Goal: Task Accomplishment & Management: Manage account settings

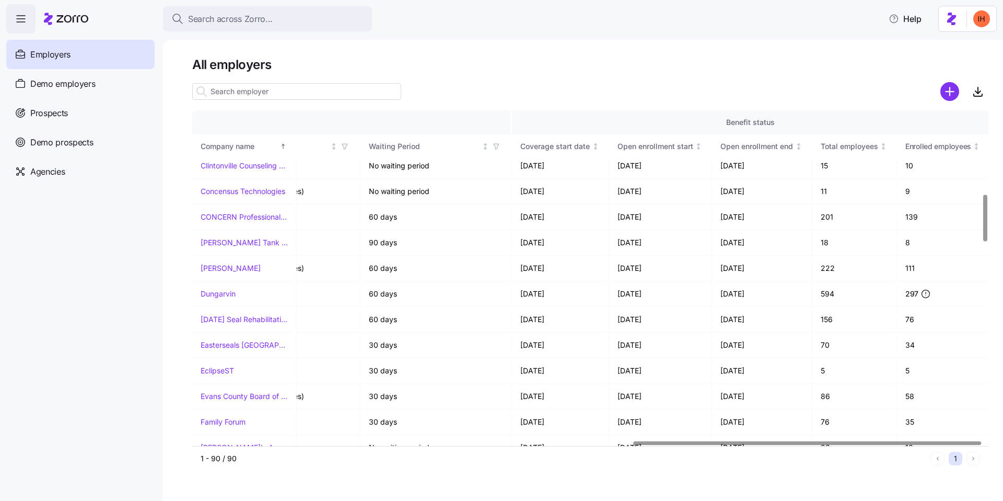
scroll to position [593, 1008]
click at [221, 294] on link "Dungarvin" at bounding box center [218, 295] width 35 height 10
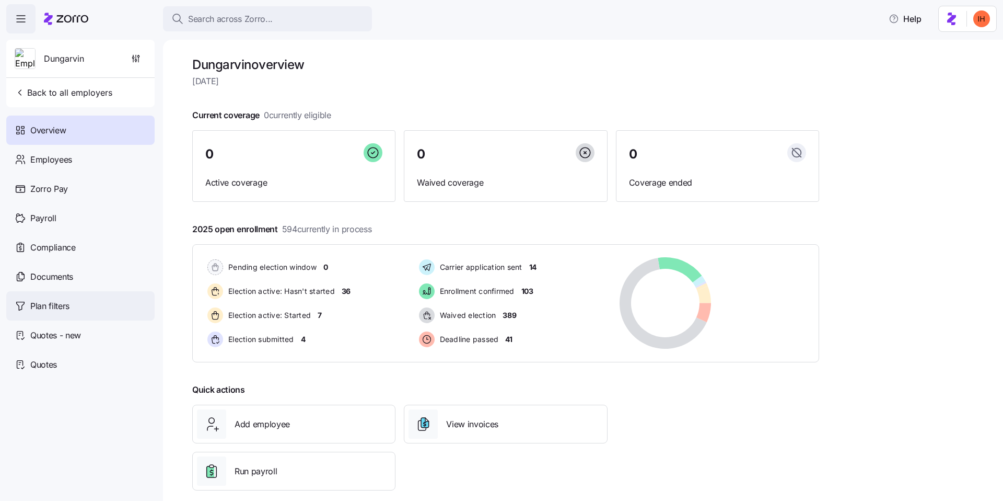
click at [60, 304] on span "Plan filters" at bounding box center [49, 305] width 39 height 13
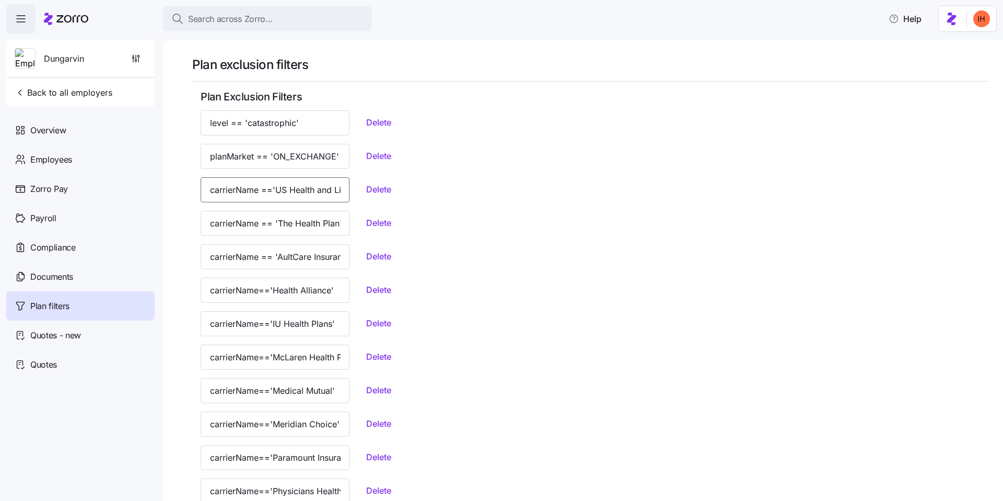
click at [273, 192] on input "carrierName =='US Health and Life Insurance Company'" at bounding box center [275, 189] width 149 height 25
click at [271, 220] on input "carrierName == 'The Health Plan'" at bounding box center [275, 223] width 149 height 25
click at [267, 253] on input "carrierName == 'AultCare Insurance'" at bounding box center [275, 256] width 149 height 25
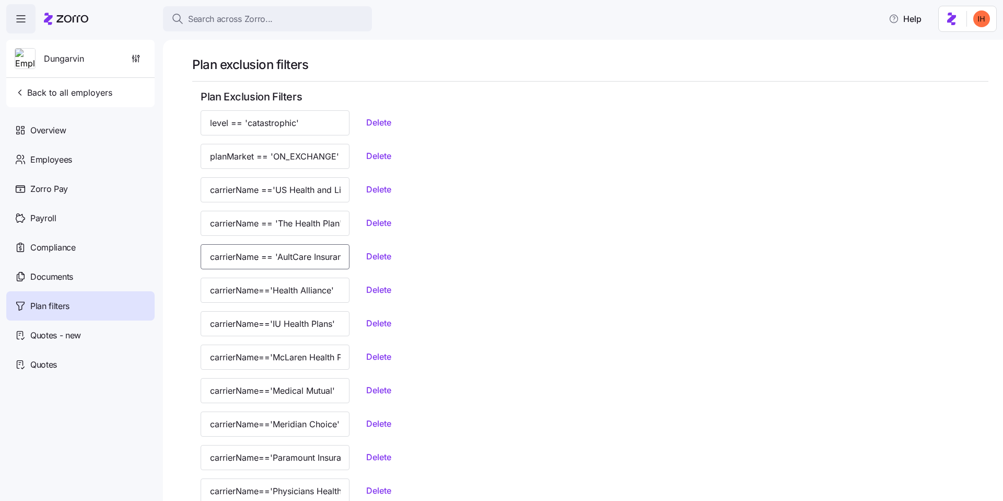
click at [267, 253] on input "carrierName == 'AultCare Insurance'" at bounding box center [275, 256] width 149 height 25
click at [238, 257] on input "carrierName == 'AultCare Insurance'" at bounding box center [275, 256] width 149 height 25
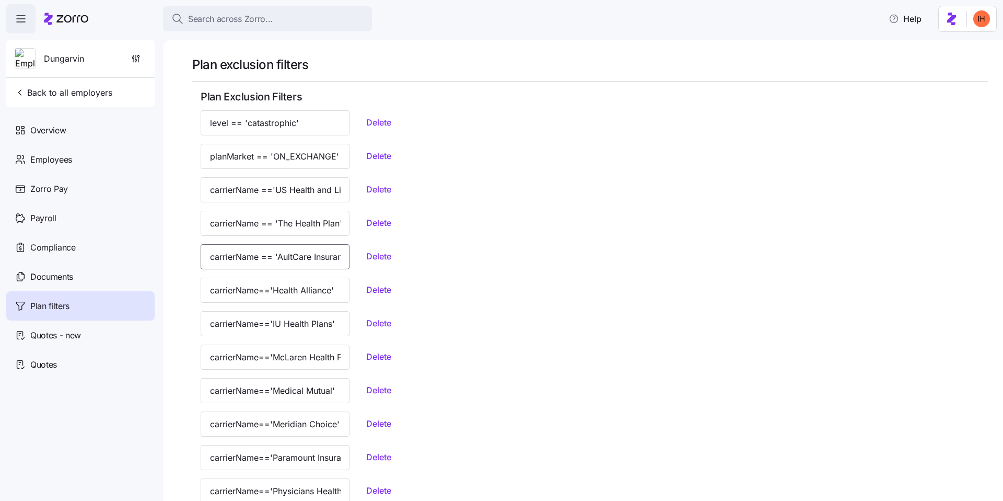
click at [238, 257] on input "carrierName == 'AultCare Insurance'" at bounding box center [275, 256] width 149 height 25
drag, startPoint x: 238, startPoint y: 257, endPoint x: 293, endPoint y: 263, distance: 55.2
click at [293, 263] on input "carrierName == 'AultCare Insurance'" at bounding box center [275, 256] width 149 height 25
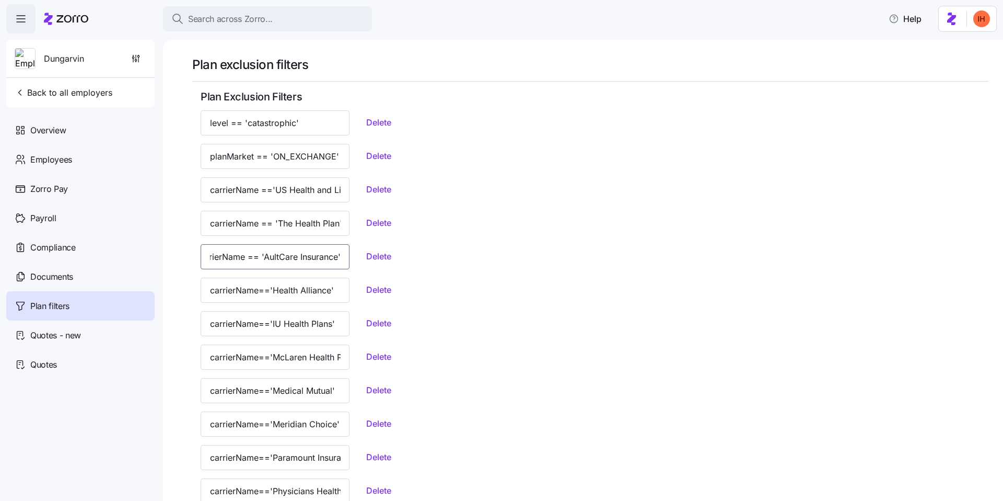
click at [293, 263] on input "carrierName == 'AultCare Insurance'" at bounding box center [275, 256] width 149 height 25
click at [282, 262] on input "carrierName == 'AultCare Insurance'" at bounding box center [275, 256] width 149 height 25
click at [278, 294] on input "carrierName=='Health Alliance'" at bounding box center [275, 290] width 149 height 25
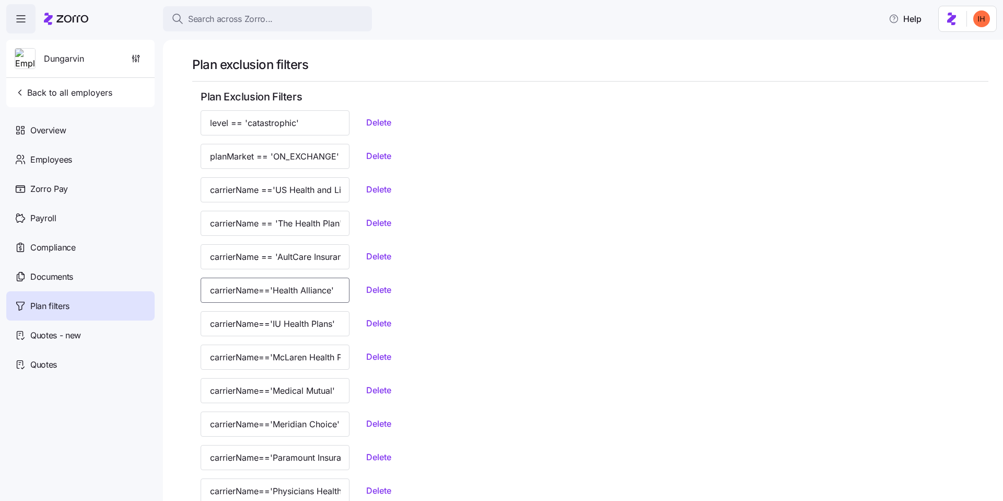
click at [278, 294] on input "carrierName=='Health Alliance'" at bounding box center [275, 290] width 149 height 25
click at [258, 294] on input "carrierName=='Health Alliance'" at bounding box center [275, 290] width 149 height 25
drag, startPoint x: 258, startPoint y: 294, endPoint x: 314, endPoint y: 294, distance: 55.4
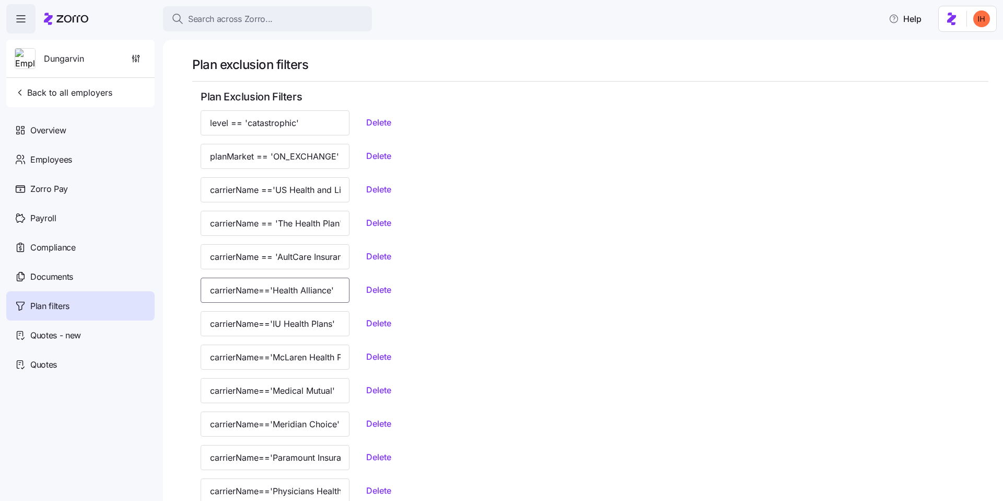
click at [315, 293] on input "carrierName=='Health Alliance'" at bounding box center [275, 290] width 149 height 25
click at [269, 320] on input "carrierName=='IU Health Plans'" at bounding box center [275, 323] width 149 height 25
click at [529, 313] on div "carrierName=='IU Health Plans' Delete" at bounding box center [591, 323] width 780 height 25
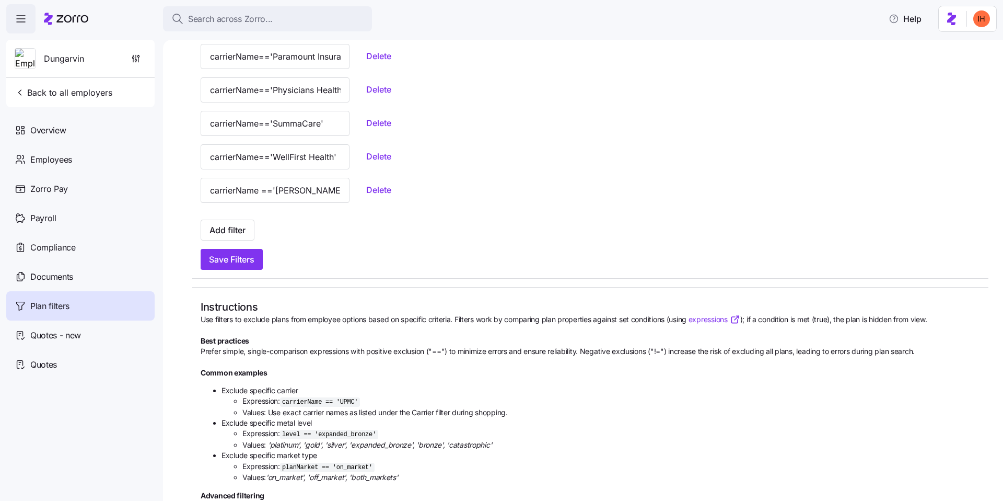
scroll to position [401, 0]
click at [272, 188] on input "carrierName =='[PERSON_NAME]'" at bounding box center [275, 189] width 149 height 25
click at [384, 286] on div at bounding box center [590, 286] width 797 height 1
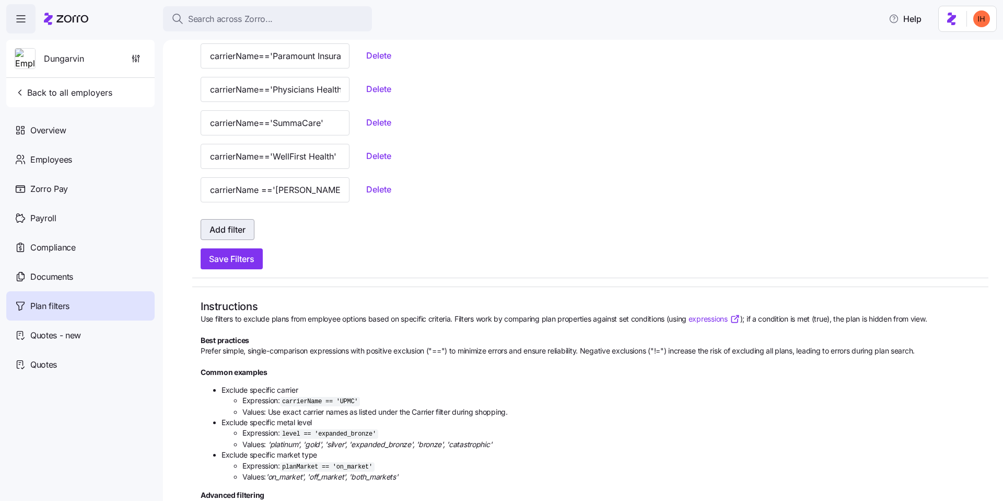
click at [229, 229] on span "Add filter" at bounding box center [228, 229] width 36 height 13
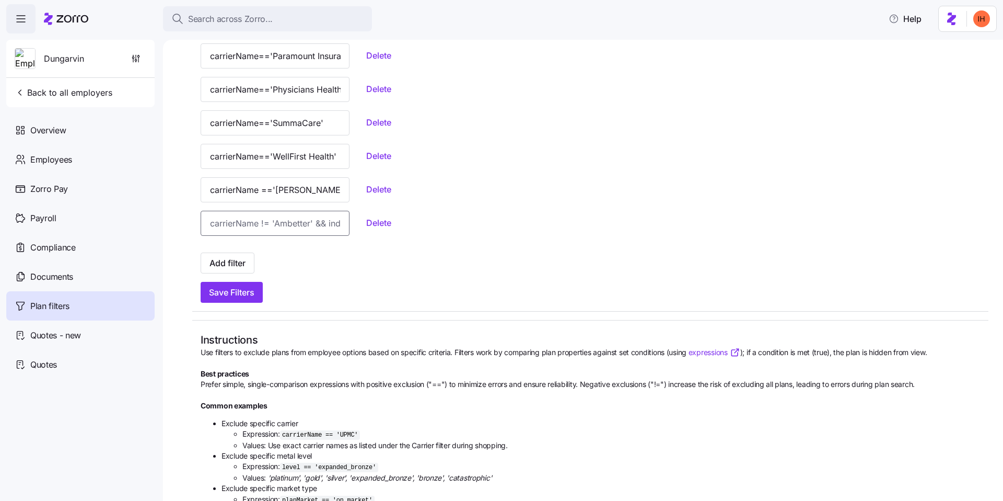
click at [262, 223] on input at bounding box center [275, 223] width 149 height 25
paste input "carrierName =='[PERSON_NAME]'"
click at [282, 223] on input "carrierName =='[PERSON_NAME]'" at bounding box center [275, 223] width 149 height 25
type input "carrierName =='bla'"
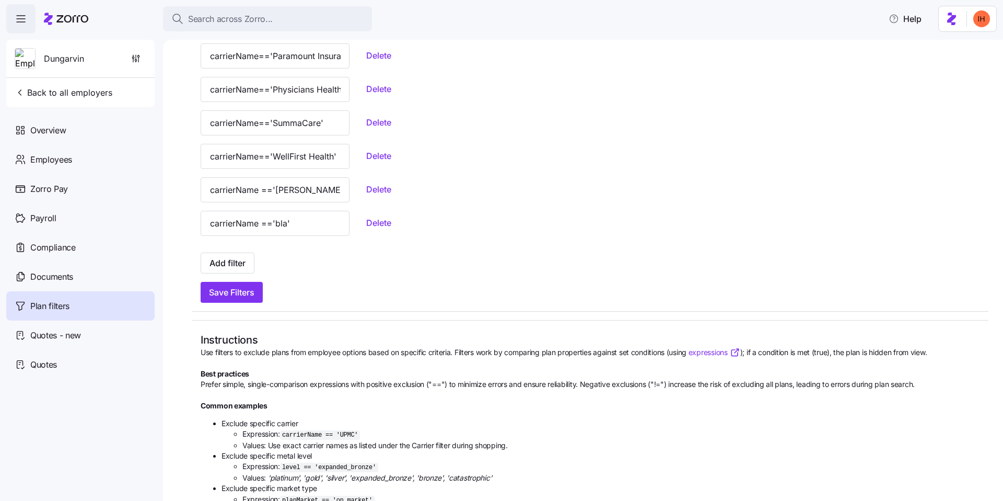
click at [324, 256] on div "Add filter" at bounding box center [591, 262] width 780 height 21
click at [245, 294] on span "Save Filters" at bounding box center [231, 292] width 45 height 13
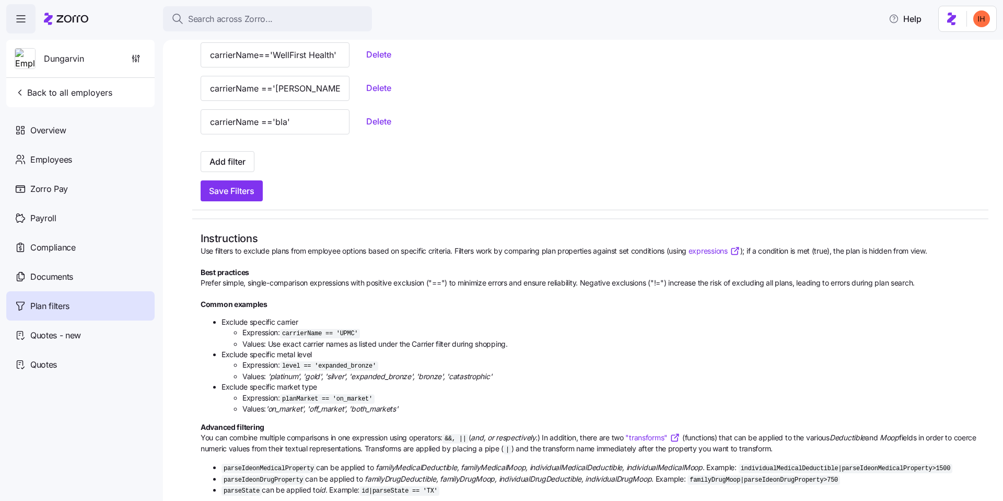
scroll to position [471, 0]
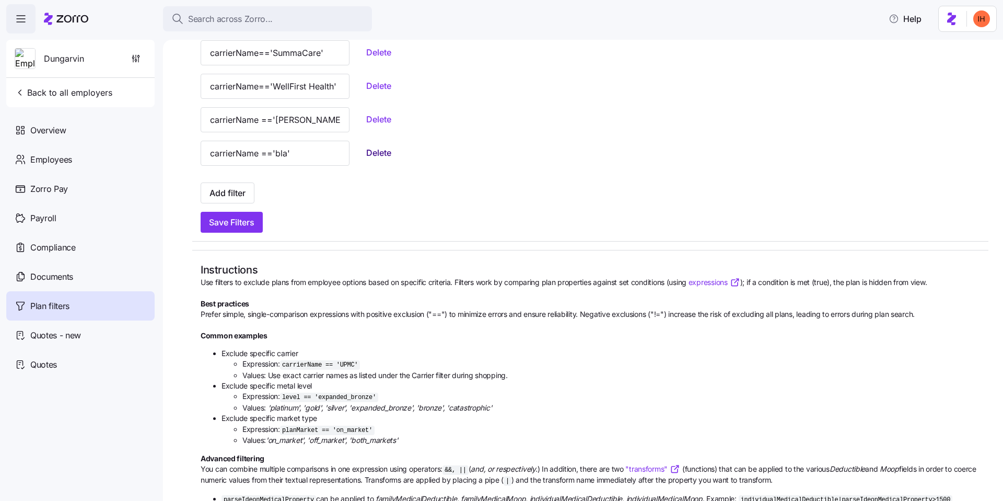
click at [366, 154] on span "Delete" at bounding box center [378, 152] width 25 height 13
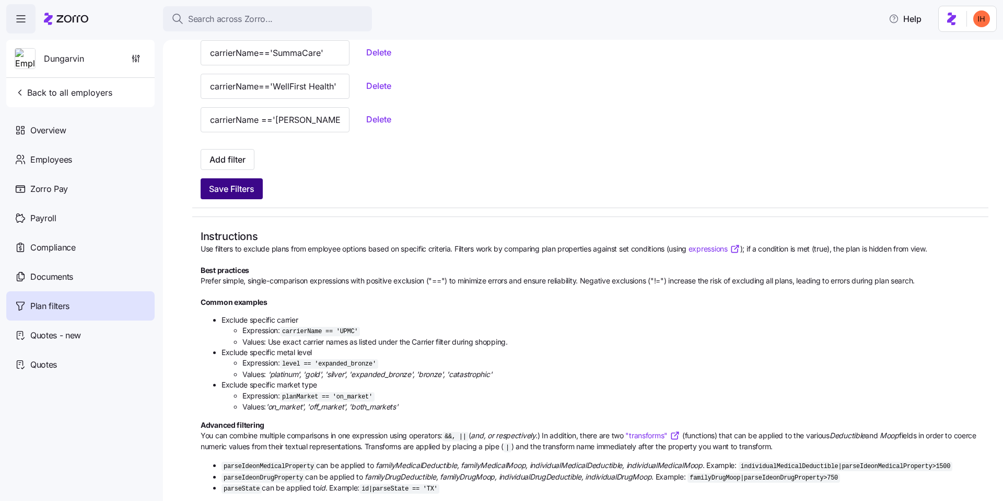
click at [246, 192] on span "Save Filters" at bounding box center [231, 188] width 45 height 13
click at [344, 179] on div "Save Filters" at bounding box center [591, 188] width 780 height 21
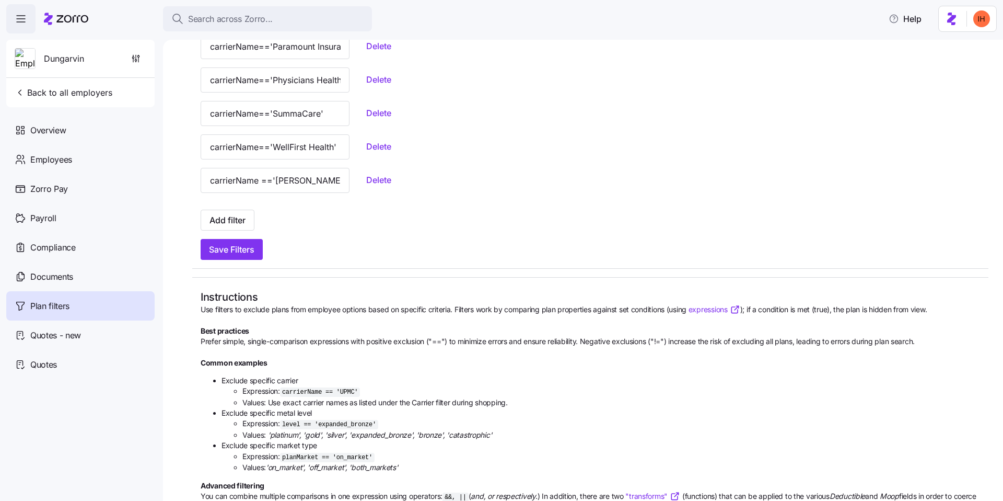
scroll to position [366, 0]
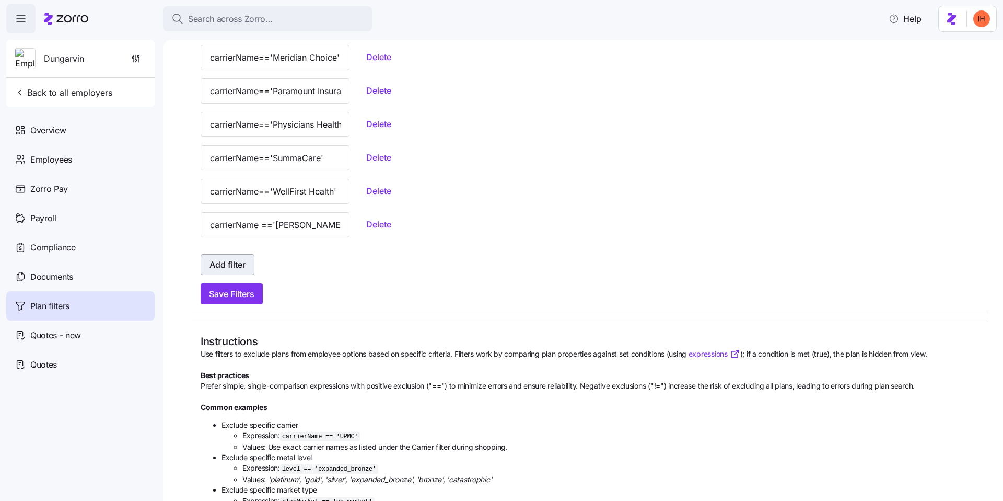
click at [238, 274] on button "Add filter" at bounding box center [228, 264] width 54 height 21
click at [238, 261] on span "Add filter" at bounding box center [228, 264] width 36 height 13
click at [235, 268] on span "Add filter" at bounding box center [228, 264] width 36 height 13
click at [238, 268] on span "Add filter" at bounding box center [228, 264] width 36 height 13
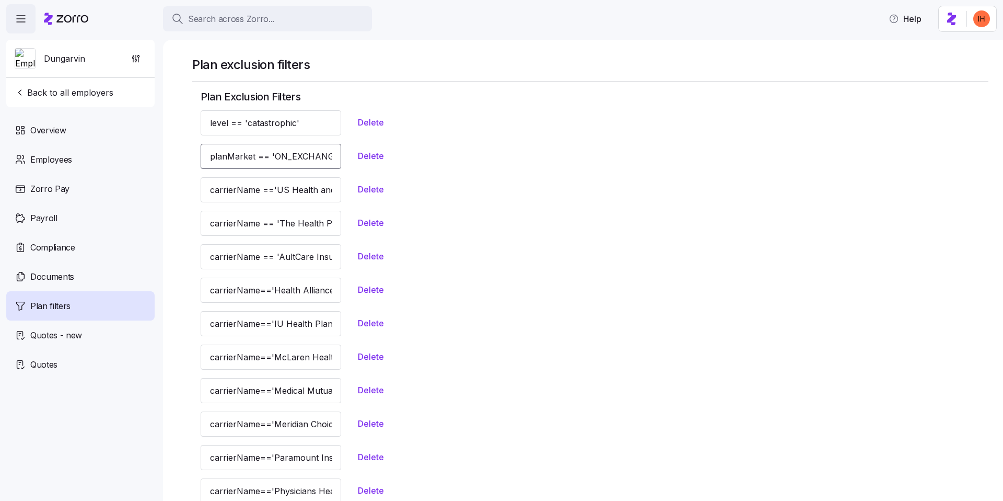
click at [286, 154] on input "planMarket == 'ON_EXCHANGE'" at bounding box center [271, 156] width 141 height 25
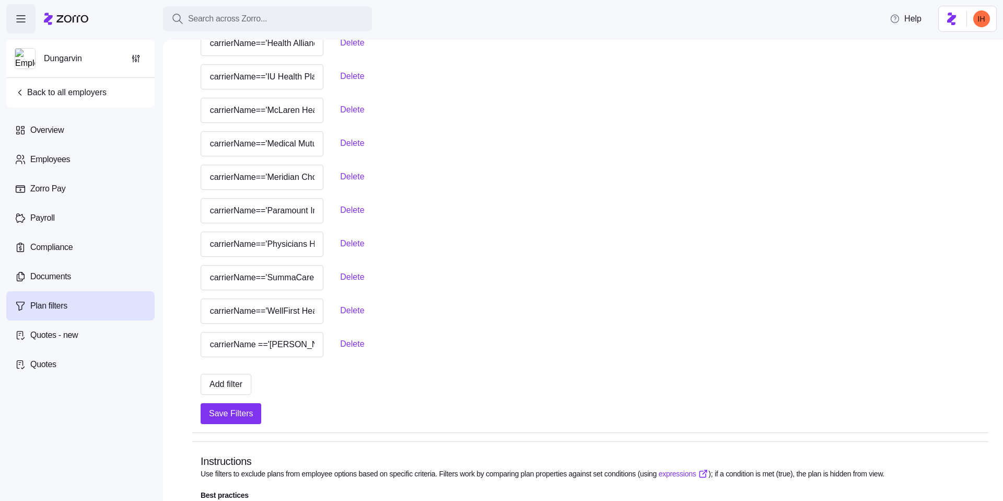
scroll to position [398, 0]
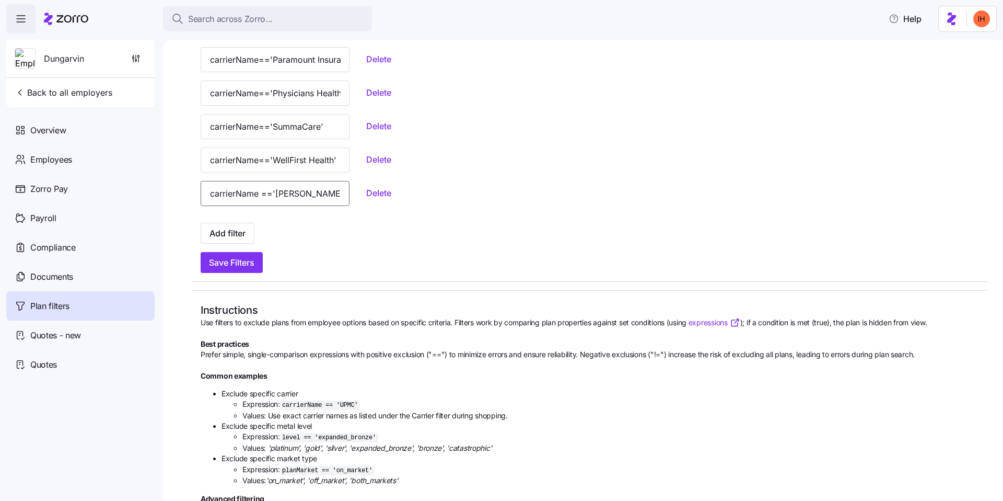
click at [276, 188] on input "carrierName =='[PERSON_NAME]'" at bounding box center [275, 193] width 149 height 25
click at [280, 195] on input "carrierName =='[PERSON_NAME]'" at bounding box center [275, 193] width 149 height 25
click at [238, 230] on span "Add filter" at bounding box center [228, 233] width 36 height 13
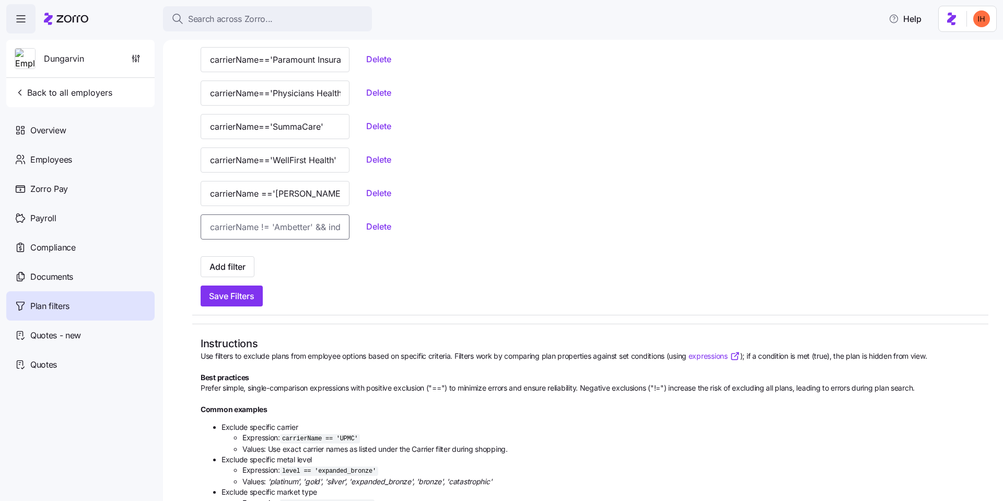
click at [272, 226] on input at bounding box center [275, 226] width 149 height 25
type input "carrierName =='bla'"
click at [239, 270] on span "Add filter" at bounding box center [228, 266] width 36 height 13
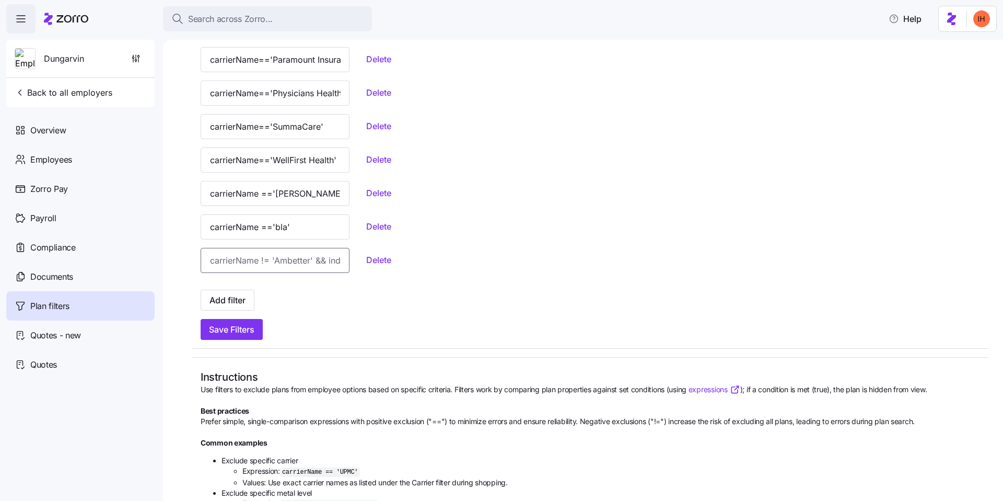
click at [266, 264] on input at bounding box center [275, 260] width 149 height 25
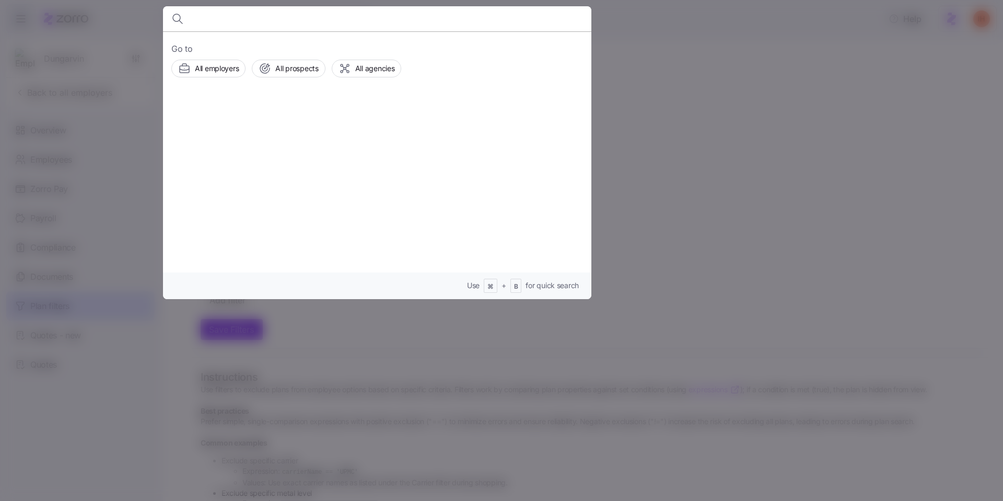
click at [395, 328] on div at bounding box center [501, 250] width 1003 height 501
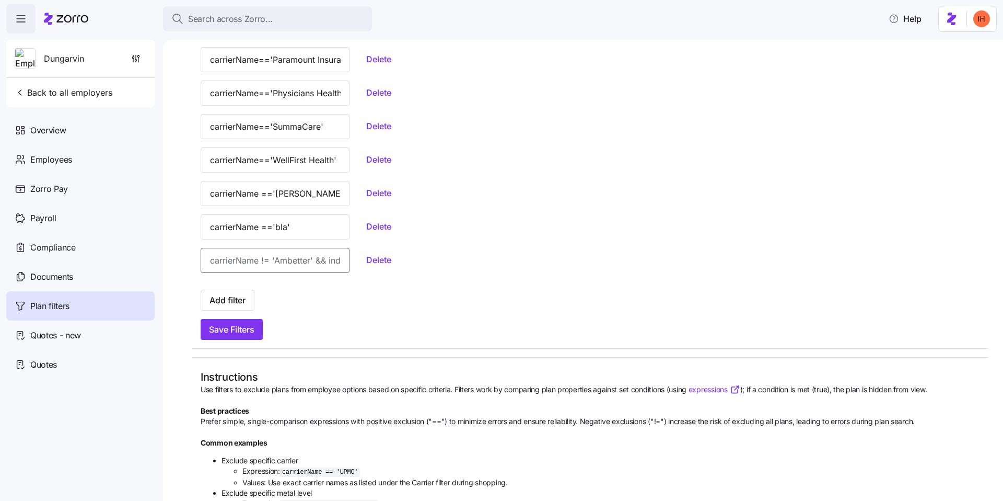
paste input "carrierName =='[PERSON_NAME]'"
click at [292, 261] on input "carrierName =='[PERSON_NAME]'" at bounding box center [275, 260] width 149 height 25
type input "carrierName =='bla 2'"
click at [237, 304] on span "Add filter" at bounding box center [228, 300] width 36 height 13
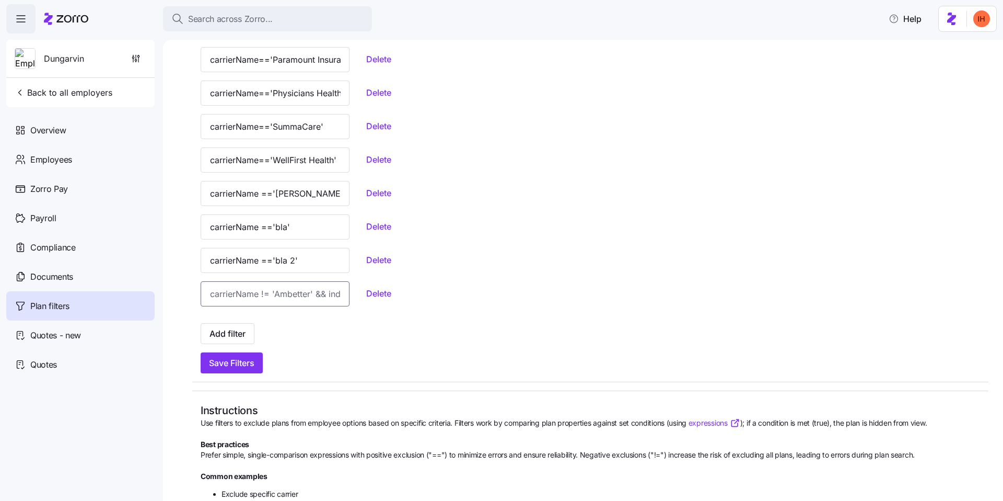
click at [253, 296] on input at bounding box center [275, 293] width 149 height 25
paste input "carrierName =='[PERSON_NAME]'"
click at [287, 297] on input "carrierName =='[PERSON_NAME]'" at bounding box center [275, 293] width 149 height 25
type input "carrierName =='bla 3'"
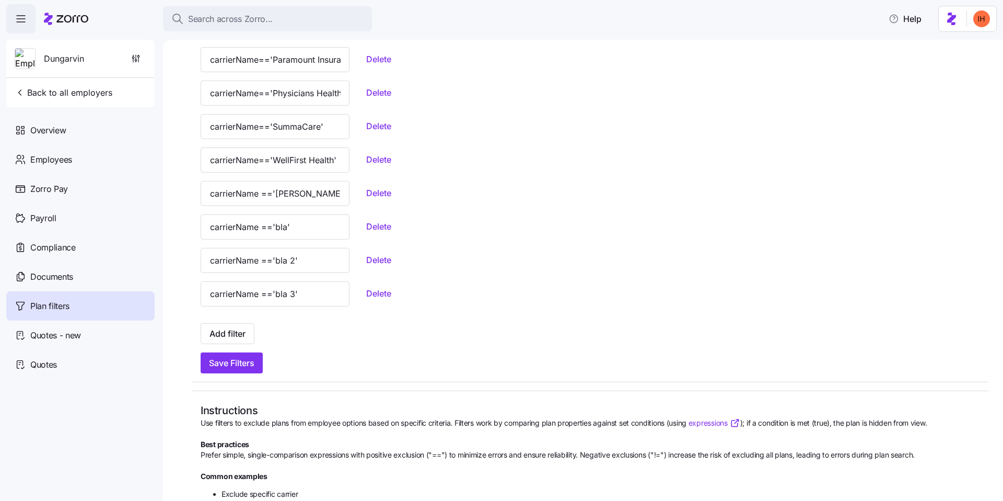
click at [332, 336] on div "Add filter" at bounding box center [591, 333] width 780 height 21
click at [235, 365] on span "Save Filters" at bounding box center [231, 362] width 45 height 13
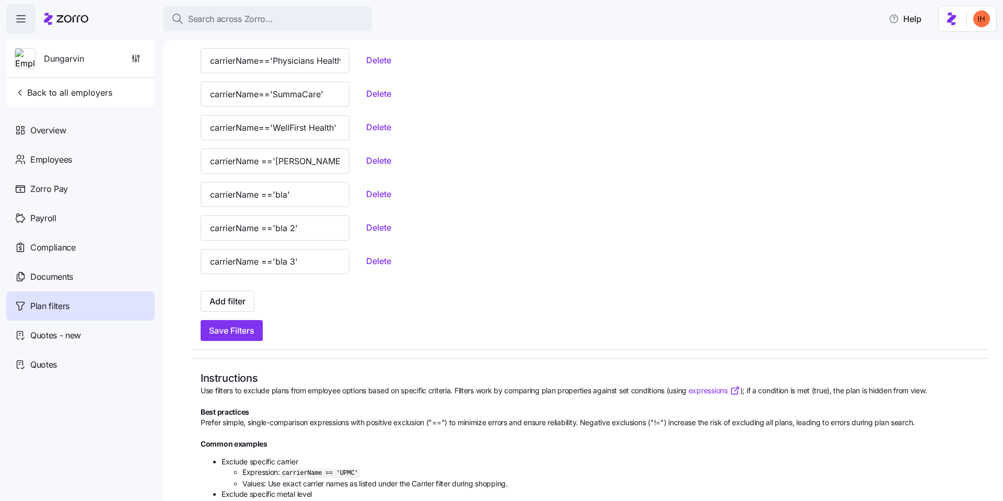
scroll to position [441, 0]
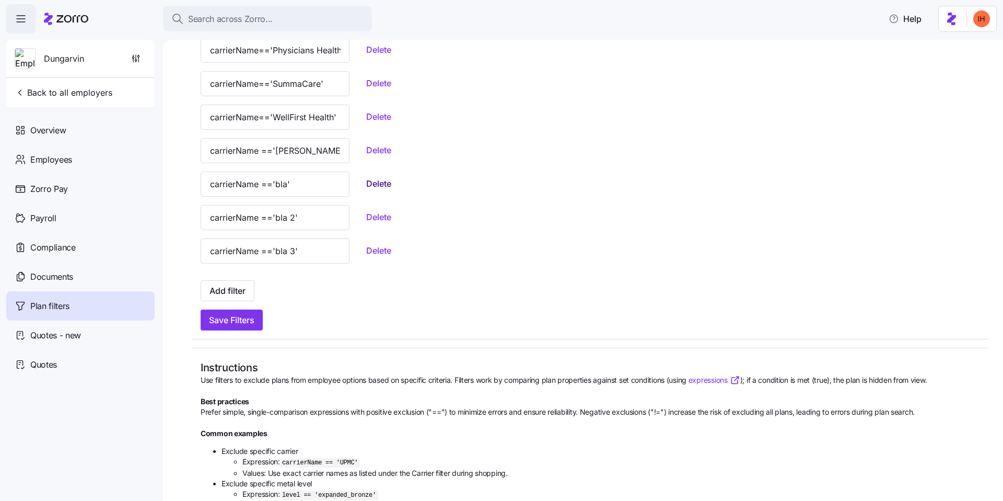
click at [366, 183] on span "Delete" at bounding box center [378, 183] width 25 height 13
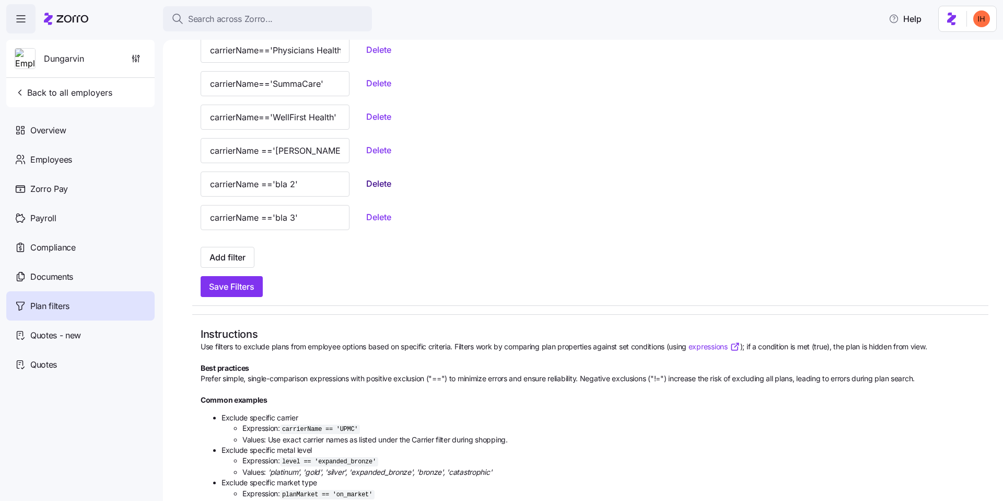
click at [366, 186] on span "Delete" at bounding box center [378, 183] width 25 height 13
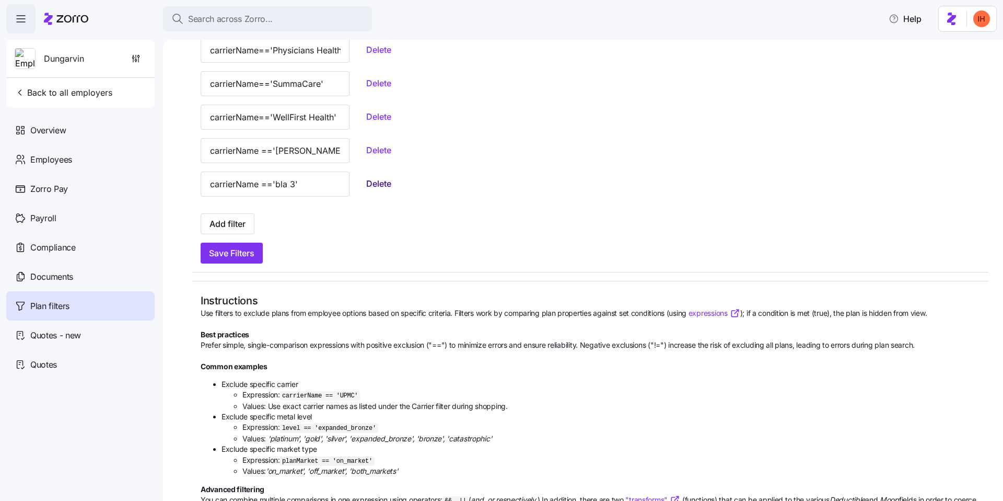
click at [366, 182] on span "Delete" at bounding box center [378, 183] width 25 height 13
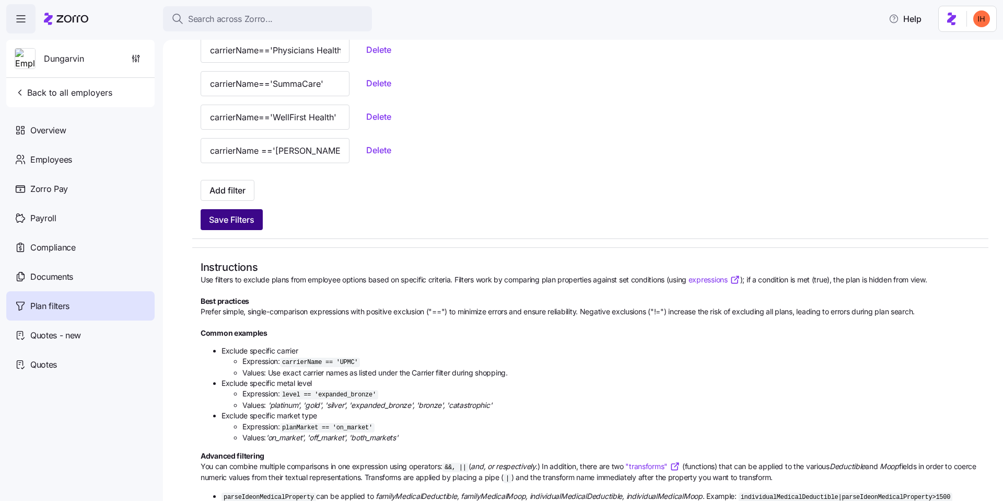
click at [241, 223] on span "Save Filters" at bounding box center [231, 219] width 45 height 13
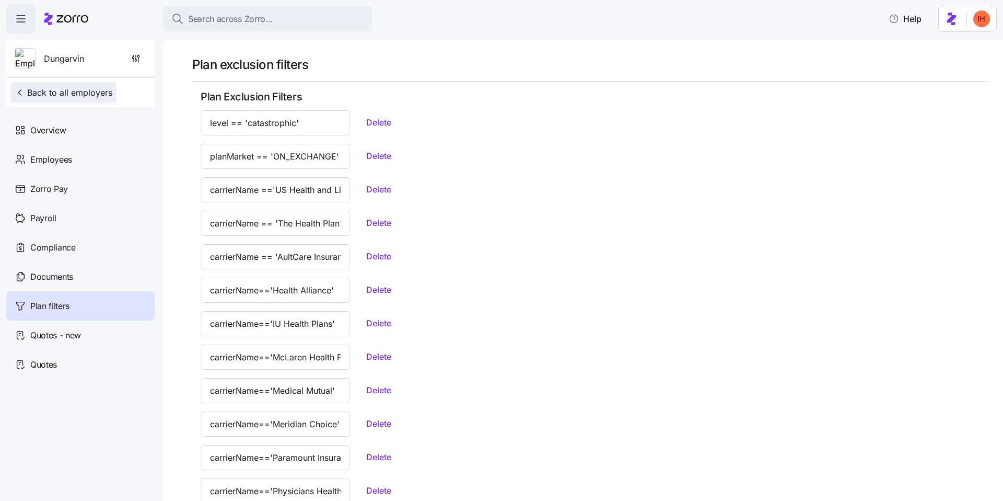
click at [91, 96] on span "Back to all employers" at bounding box center [64, 92] width 98 height 13
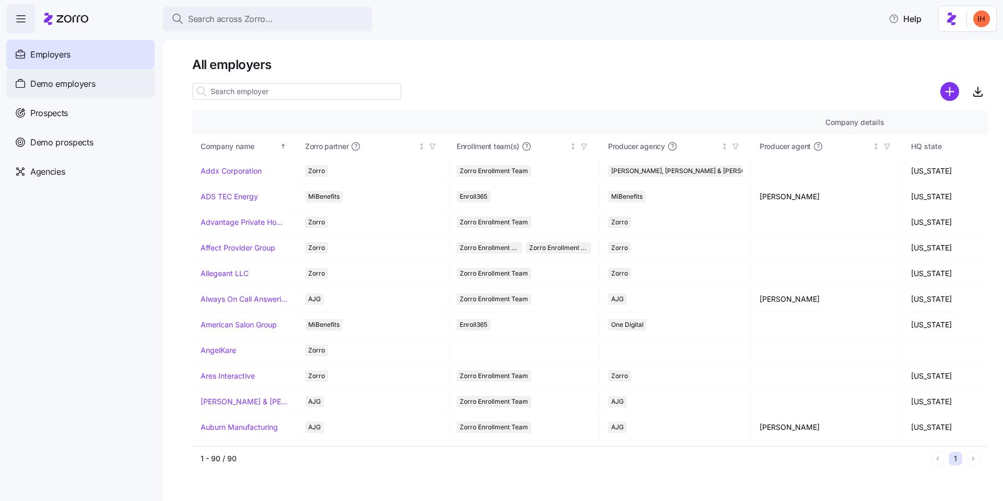
click at [88, 90] on div "Demo employers" at bounding box center [80, 83] width 148 height 29
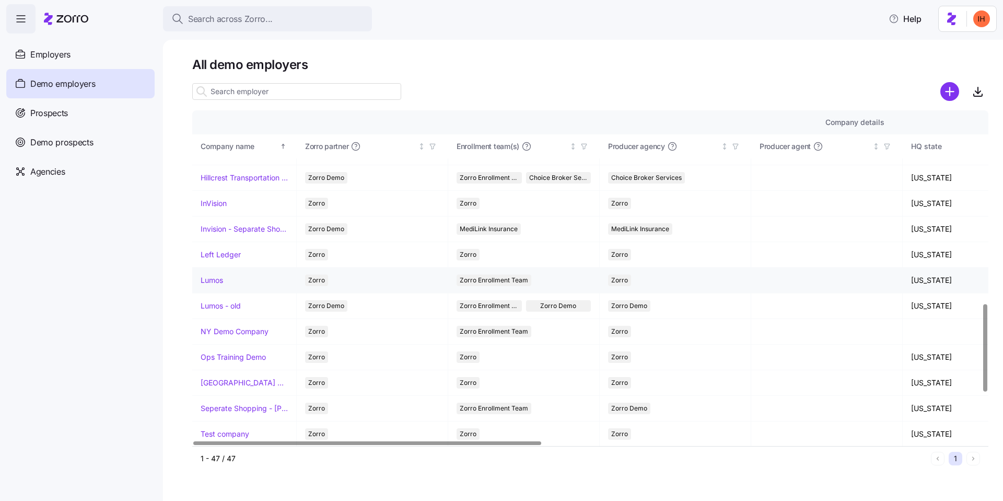
scroll to position [735, 0]
click at [218, 282] on link "Lumos" at bounding box center [212, 281] width 22 height 10
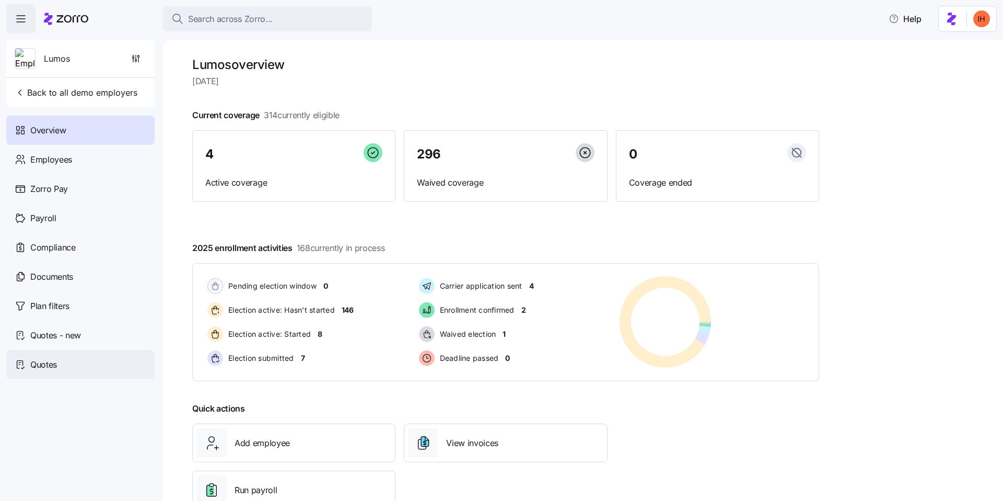
click at [62, 361] on div "Quotes" at bounding box center [80, 364] width 148 height 29
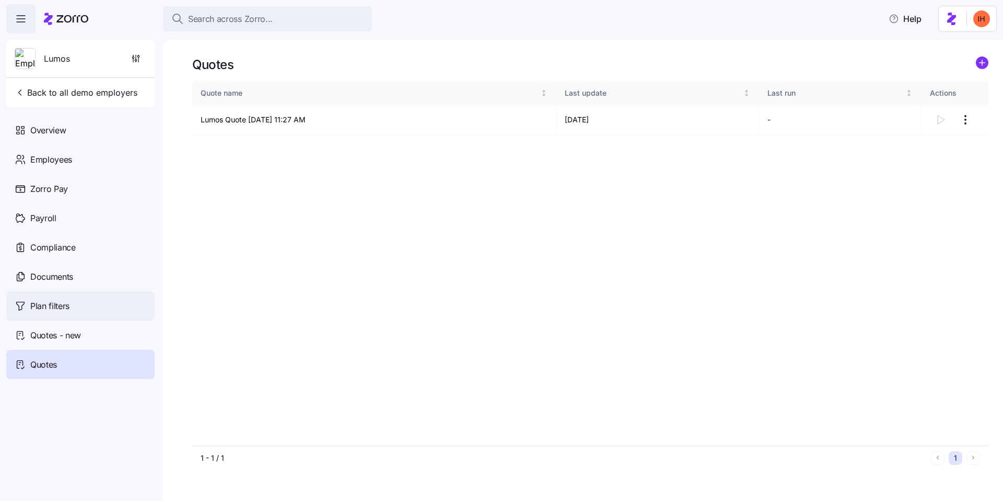
click at [80, 309] on div "Plan filters" at bounding box center [80, 305] width 148 height 29
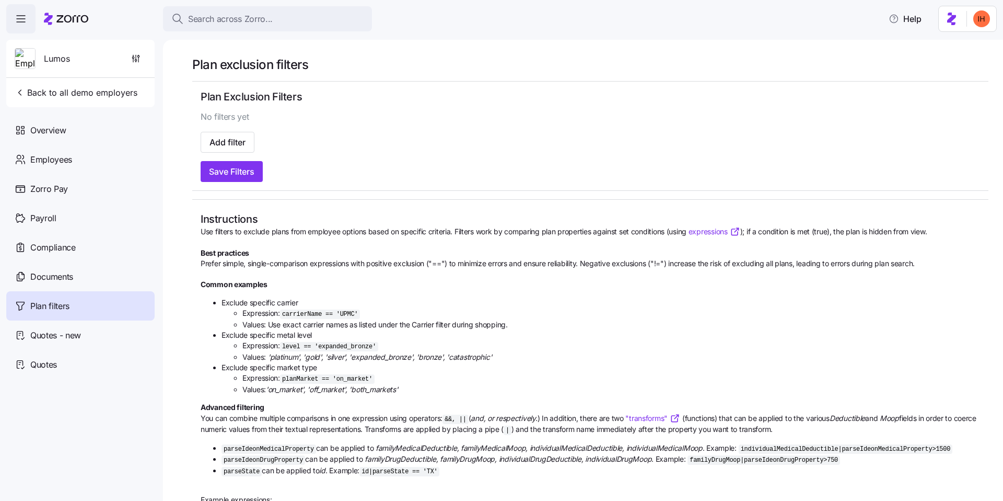
click at [228, 119] on span "No filters yet" at bounding box center [225, 116] width 49 height 13
click at [268, 98] on h2 "Plan Exclusion Filters" at bounding box center [591, 97] width 780 height 14
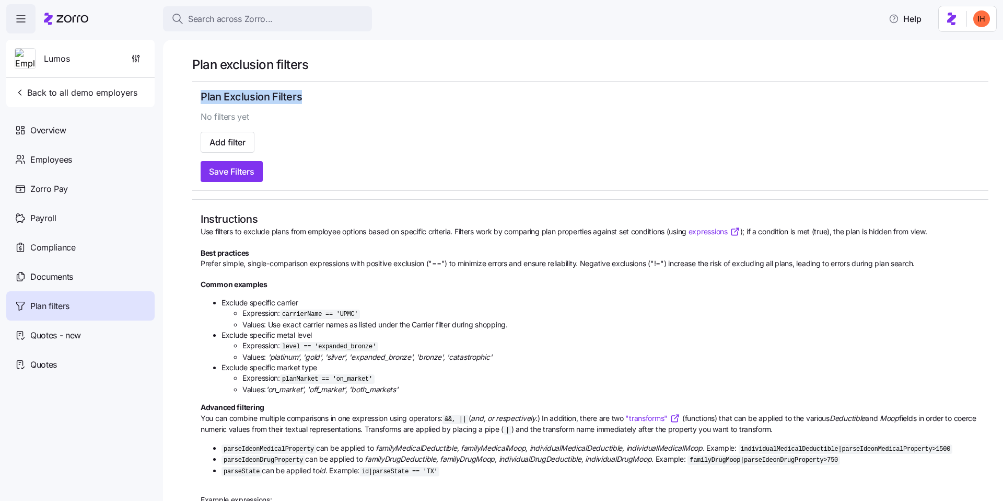
click at [268, 98] on h2 "Plan Exclusion Filters" at bounding box center [591, 97] width 780 height 14
click at [259, 97] on h2 "Plan Exclusion Filters" at bounding box center [591, 97] width 780 height 14
click at [439, 42] on div "Plan exclusion filters Plan Exclusion Filters No filters yet Add filter Save Fi…" at bounding box center [583, 270] width 840 height 461
click at [84, 100] on button "Back to all demo employers" at bounding box center [75, 92] width 131 height 21
